Goal: Task Accomplishment & Management: Use online tool/utility

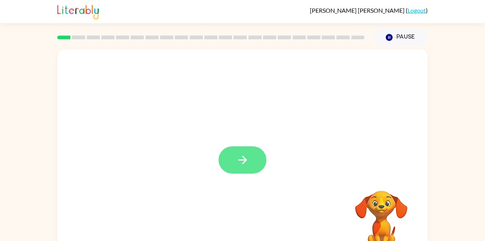
click at [239, 164] on icon "button" at bounding box center [242, 160] width 13 height 13
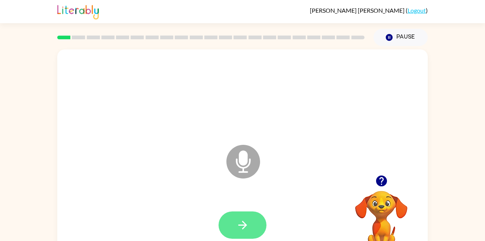
click at [243, 228] on icon "button" at bounding box center [242, 225] width 9 height 9
click at [240, 163] on icon "Microphone The Microphone is here when it is your turn to talk" at bounding box center [281, 171] width 112 height 56
click at [243, 231] on icon "button" at bounding box center [242, 225] width 13 height 13
click at [241, 228] on icon "button" at bounding box center [242, 225] width 13 height 13
click at [242, 228] on icon "button" at bounding box center [242, 225] width 13 height 13
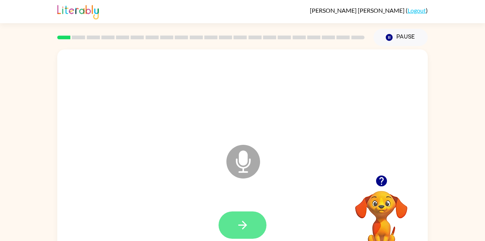
click at [242, 237] on button "button" at bounding box center [243, 225] width 48 height 27
click at [232, 234] on button "button" at bounding box center [243, 225] width 48 height 27
click at [237, 227] on icon "button" at bounding box center [242, 225] width 13 height 13
click at [239, 228] on icon "button" at bounding box center [242, 225] width 13 height 13
click at [243, 221] on icon "button" at bounding box center [242, 225] width 9 height 9
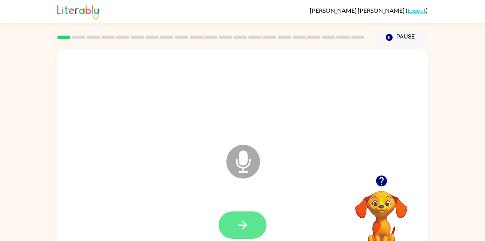
click at [245, 225] on icon "button" at bounding box center [242, 225] width 9 height 9
click at [248, 231] on icon "button" at bounding box center [242, 225] width 13 height 13
click at [238, 226] on icon "button" at bounding box center [242, 225] width 13 height 13
click at [243, 221] on icon "button" at bounding box center [242, 225] width 9 height 9
click at [249, 237] on button "button" at bounding box center [243, 225] width 48 height 27
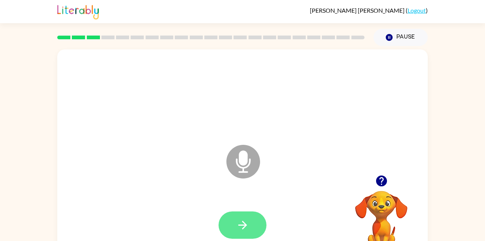
click at [241, 222] on icon "button" at bounding box center [242, 225] width 13 height 13
click at [251, 228] on button "button" at bounding box center [243, 225] width 48 height 27
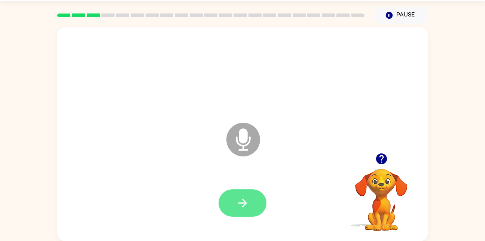
click at [251, 202] on button "button" at bounding box center [243, 203] width 48 height 27
click at [243, 207] on icon "button" at bounding box center [242, 203] width 9 height 9
click at [243, 200] on icon "button" at bounding box center [242, 203] width 9 height 9
click at [238, 197] on icon "button" at bounding box center [242, 203] width 13 height 13
click at [248, 204] on icon "button" at bounding box center [242, 203] width 13 height 13
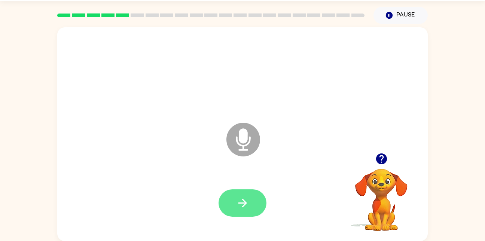
click at [240, 213] on button "button" at bounding box center [243, 203] width 48 height 27
click at [237, 209] on icon "button" at bounding box center [242, 203] width 13 height 13
click at [234, 207] on button "button" at bounding box center [243, 203] width 48 height 27
click at [242, 201] on icon "button" at bounding box center [242, 203] width 13 height 13
click at [242, 203] on icon "button" at bounding box center [242, 203] width 9 height 9
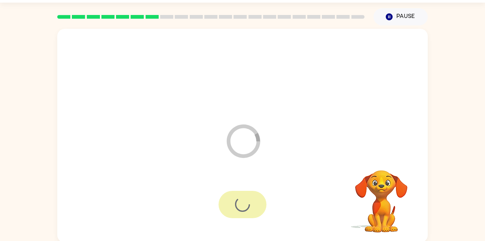
scroll to position [22, 0]
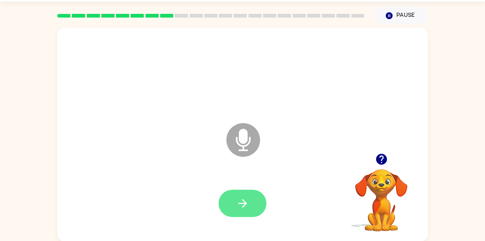
click at [239, 197] on icon "button" at bounding box center [242, 203] width 13 height 13
click at [245, 202] on icon "button" at bounding box center [242, 203] width 9 height 9
click at [238, 204] on icon "button" at bounding box center [242, 203] width 13 height 13
click at [239, 203] on icon "button" at bounding box center [242, 203] width 9 height 9
click at [223, 202] on button "button" at bounding box center [243, 203] width 48 height 27
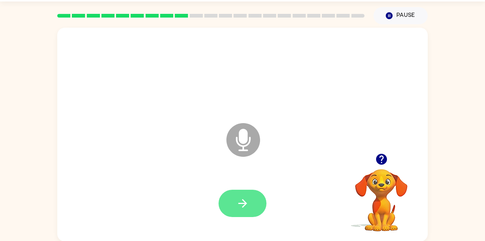
click at [239, 200] on icon "button" at bounding box center [242, 203] width 13 height 13
click at [255, 215] on button "button" at bounding box center [243, 203] width 48 height 27
click at [251, 203] on button "button" at bounding box center [243, 203] width 48 height 27
click at [255, 210] on button "button" at bounding box center [243, 203] width 48 height 27
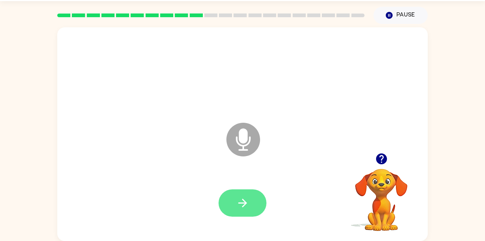
click at [240, 204] on icon "button" at bounding box center [242, 203] width 13 height 13
click at [243, 215] on button "button" at bounding box center [243, 203] width 48 height 27
click at [239, 212] on button "button" at bounding box center [243, 203] width 48 height 27
click at [241, 206] on icon "button" at bounding box center [242, 203] width 13 height 13
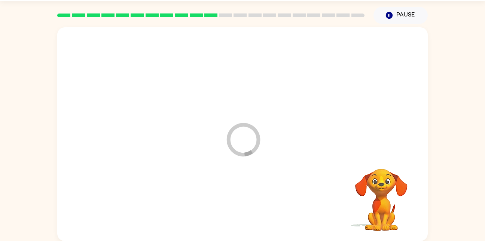
click at [112, 35] on div "Loader Your response is being sent to our graders" at bounding box center [242, 134] width 371 height 214
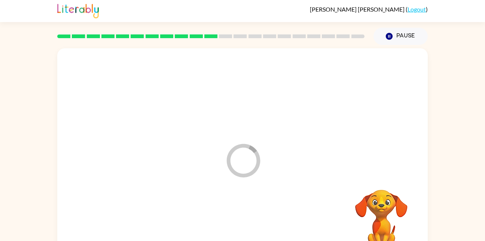
scroll to position [0, 0]
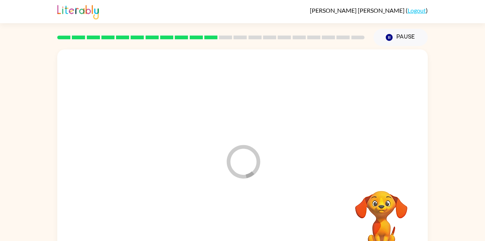
click at [112, 35] on div at bounding box center [211, 37] width 316 height 26
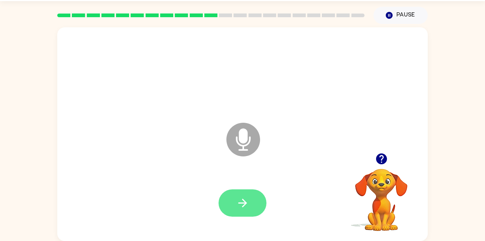
click at [237, 201] on icon "button" at bounding box center [242, 203] width 13 height 13
click at [240, 134] on icon "Microphone The Microphone is here when it is your turn to talk" at bounding box center [281, 149] width 112 height 56
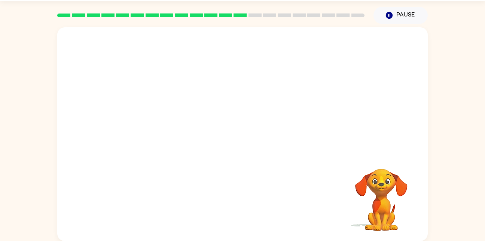
scroll to position [0, 0]
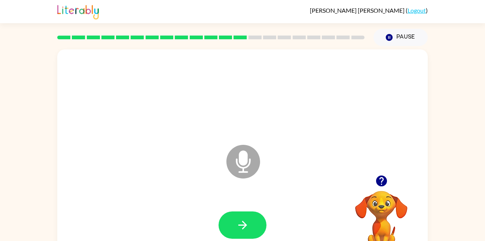
click at [247, 158] on icon "Microphone The Microphone is here when it is your turn to talk" at bounding box center [281, 171] width 112 height 56
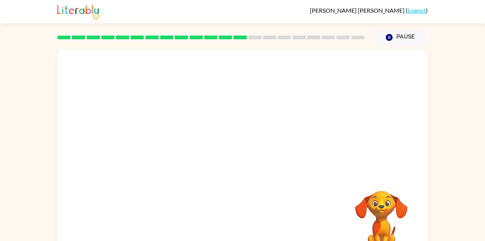
click at [333, 64] on div at bounding box center [242, 156] width 371 height 214
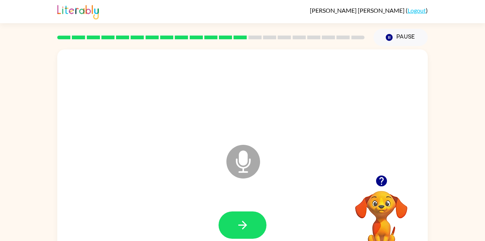
click at [244, 168] on icon "Microphone The Microphone is here when it is your turn to talk" at bounding box center [281, 171] width 112 height 56
click at [247, 227] on icon "button" at bounding box center [242, 225] width 13 height 13
